Goal: Information Seeking & Learning: Learn about a topic

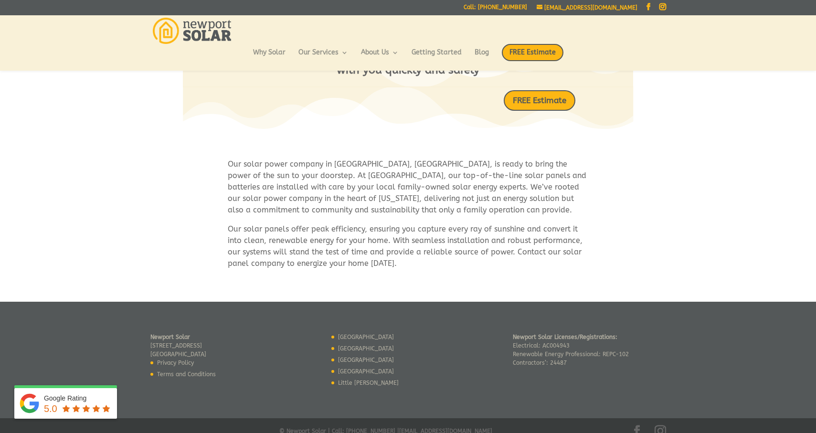
scroll to position [491, 0]
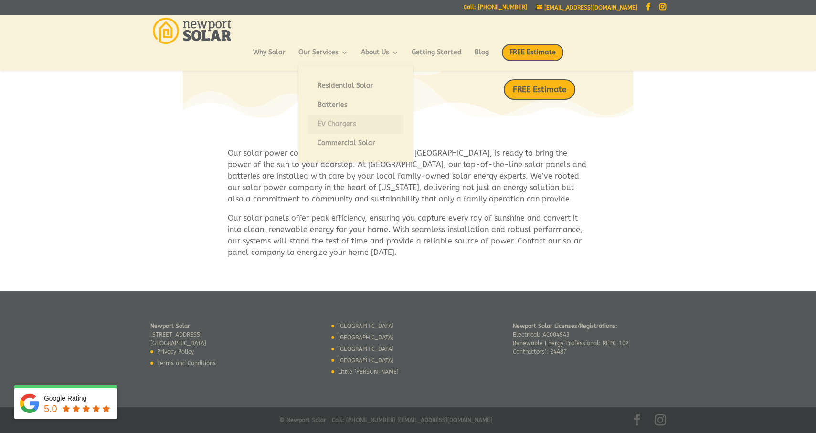
click at [329, 124] on link "EV Chargers" at bounding box center [355, 124] width 95 height 19
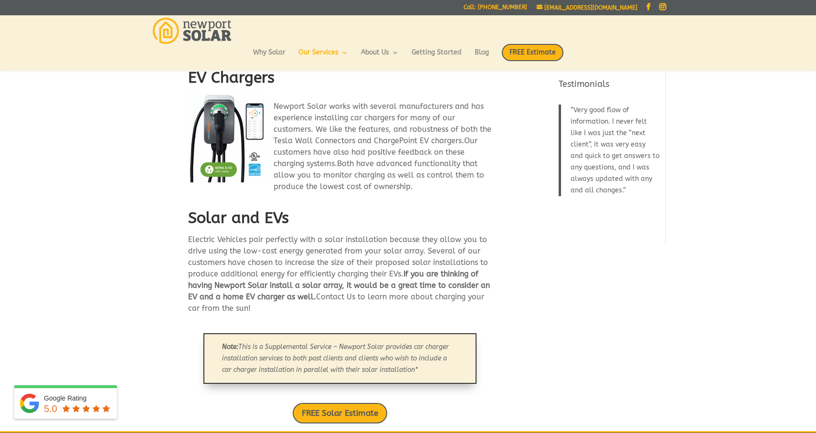
scroll to position [525, 0]
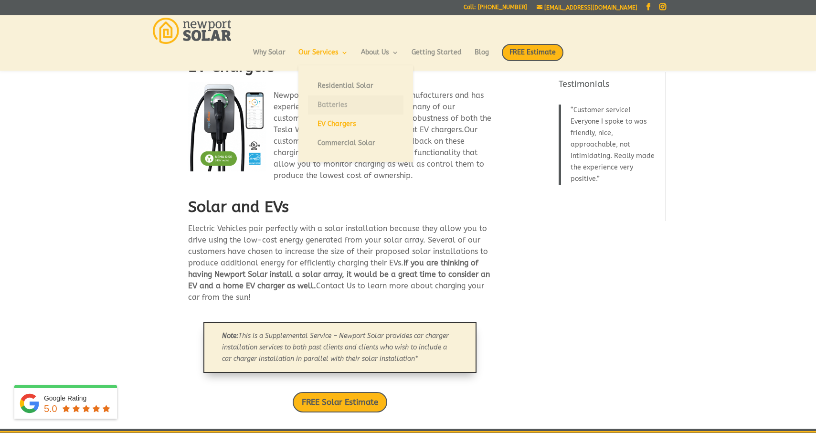
click at [332, 104] on link "Batteries" at bounding box center [355, 104] width 95 height 19
